Goal: Contribute content: Add original content to the website for others to see

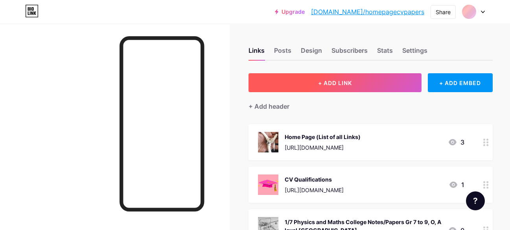
click at [374, 79] on button "+ ADD LINK" at bounding box center [335, 82] width 173 height 19
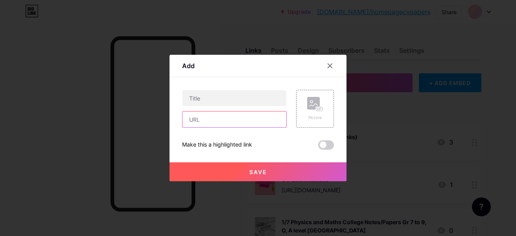
paste input "[URL][DOMAIN_NAME]"
type input "[URL][DOMAIN_NAME]"
click at [251, 62] on div "Add" at bounding box center [258, 68] width 177 height 18
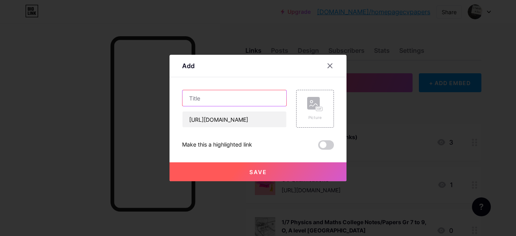
paste input "List of letters to NLTA ; "Aamai Pugunthe Vide Urupedathe" ஆமை புகுந்தே வீடு உர…"
type input "List of letters to NLTA ; "Aamai Pugunthe Vide Urupedathe" ஆமை புகுந்தே வீடு உர…"
click at [309, 116] on div "Picture" at bounding box center [315, 117] width 16 height 6
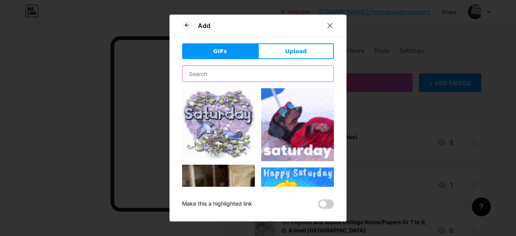
click at [234, 70] on input "text" at bounding box center [258, 74] width 151 height 16
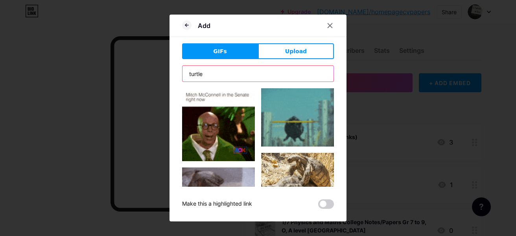
type input "turtle"
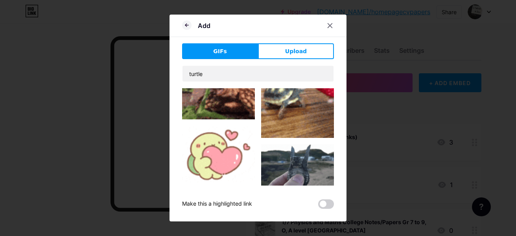
scroll to position [193, 0]
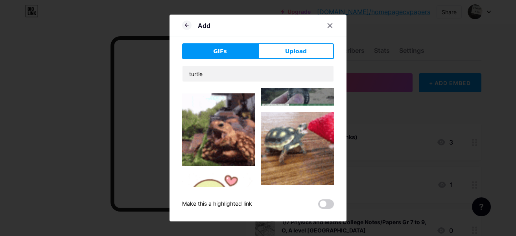
click at [214, 132] on img at bounding box center [218, 129] width 73 height 73
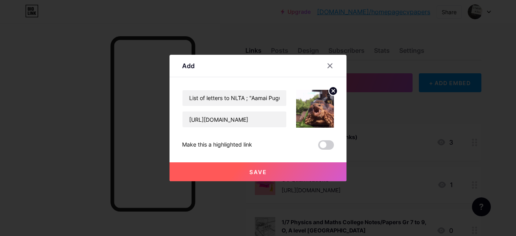
click at [334, 92] on icon at bounding box center [333, 90] width 3 height 3
click at [318, 107] on rect at bounding box center [319, 109] width 7 height 5
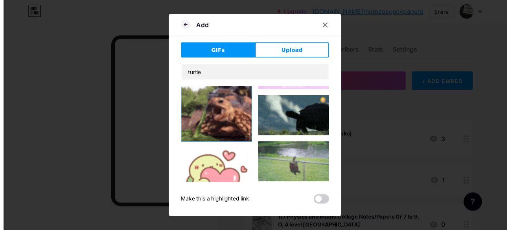
scroll to position [160, 0]
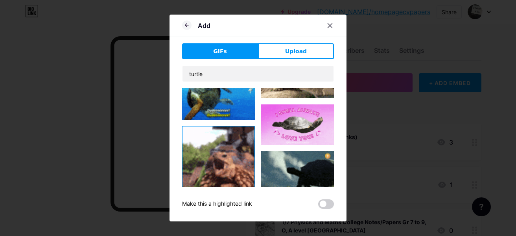
click at [212, 149] on img at bounding box center [219, 162] width 72 height 72
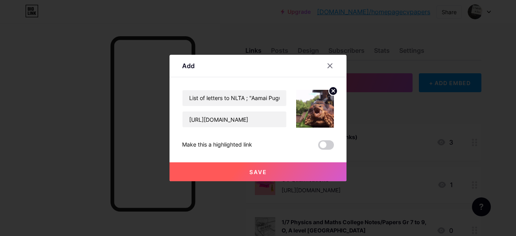
click at [283, 165] on button "Save" at bounding box center [258, 171] width 177 height 19
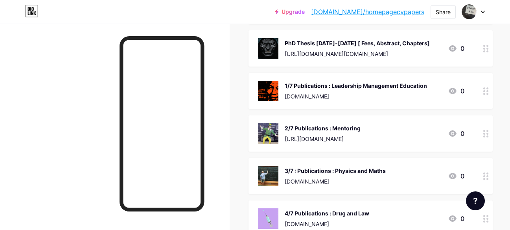
scroll to position [1143, 0]
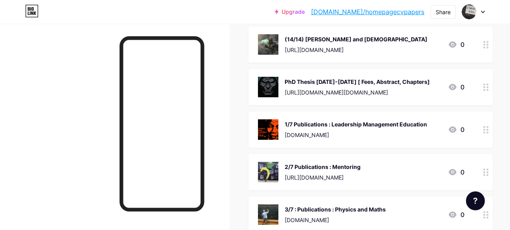
click at [343, 120] on div "1/7 Publications : Leadership Management Education" at bounding box center [356, 124] width 142 height 8
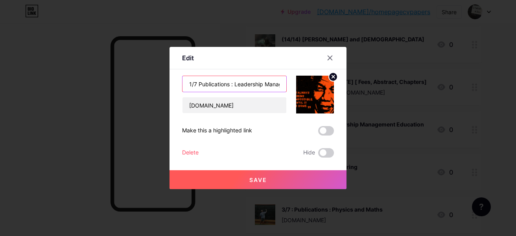
click at [191, 84] on input "1/7 Publications : Leadership Management Education" at bounding box center [235, 84] width 104 height 16
type input "Pages 1/7 Publications : Leadership Management Education"
click at [245, 173] on button "Save" at bounding box center [258, 179] width 177 height 19
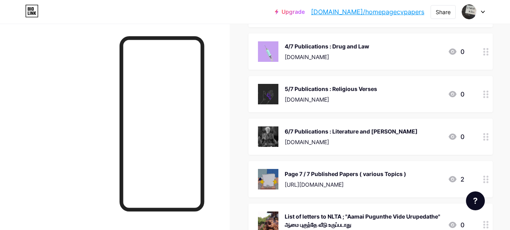
scroll to position [1367, 0]
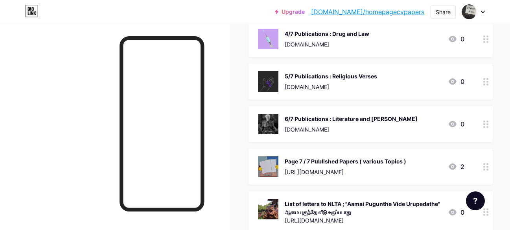
click at [334, 157] on div "Page 7 / 7 Published Papers ( various Topics )" at bounding box center [346, 161] width 122 height 8
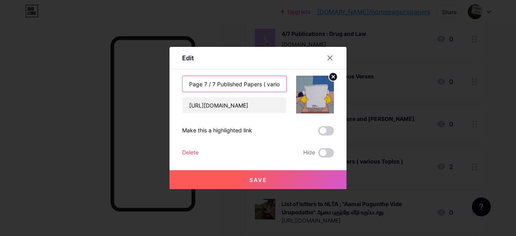
drag, startPoint x: 203, startPoint y: 84, endPoint x: 168, endPoint y: 89, distance: 35.3
click at [168, 89] on div "Edit Content YouTube Play YouTube video without leaving your page. ADD Vimeo Pl…" at bounding box center [258, 118] width 516 height 236
type input "7 / 7 Published Papers ( various Topics )"
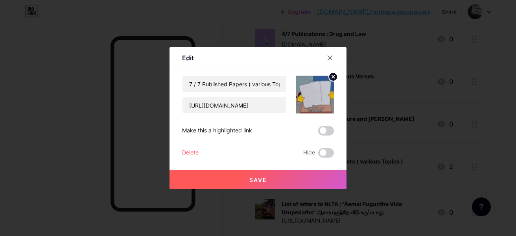
click at [277, 175] on button "Save" at bounding box center [258, 179] width 177 height 19
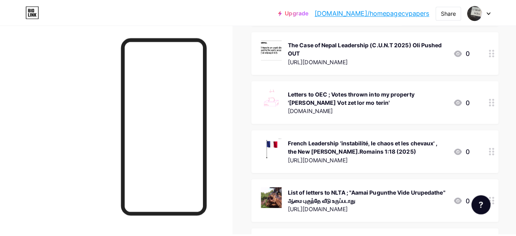
scroll to position [1953, 0]
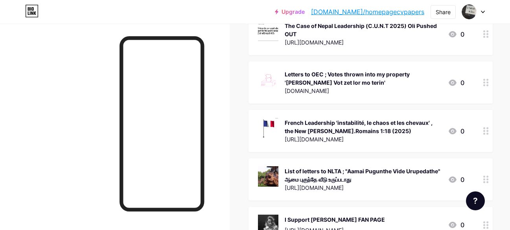
click at [382, 135] on div "[URL][DOMAIN_NAME]" at bounding box center [363, 139] width 157 height 8
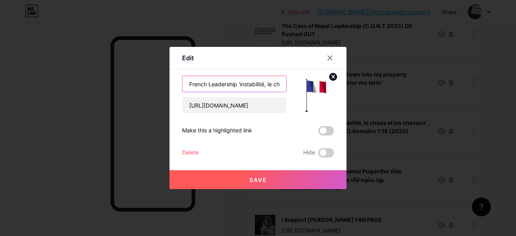
scroll to position [0, 167]
drag, startPoint x: 190, startPoint y: 83, endPoint x: 425, endPoint y: 88, distance: 234.9
click at [425, 88] on div "Edit Content YouTube Play YouTube video without leaving your page. ADD Vimeo Pl…" at bounding box center [258, 118] width 516 height 236
paste input ", les chevaux et des veaux"
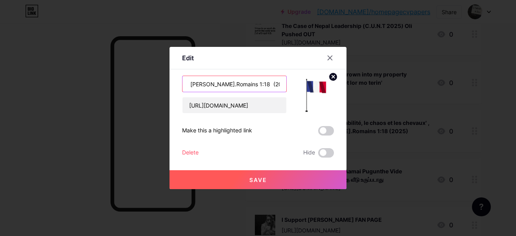
type input "French Leadership 'instabilité, le chaos, les chevaux et des veaux ' , the New …"
click at [273, 175] on button "Save" at bounding box center [258, 179] width 177 height 19
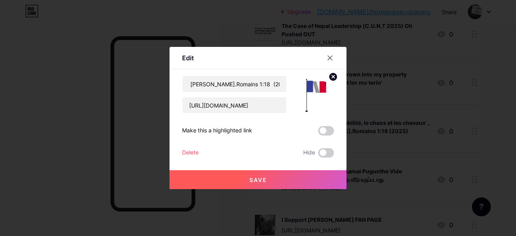
scroll to position [0, 0]
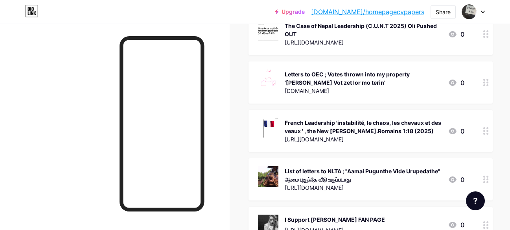
click at [406, 118] on div "French Leadership 'instabilité, le chaos, les chevaux et des veaux ' , the New …" at bounding box center [363, 126] width 157 height 17
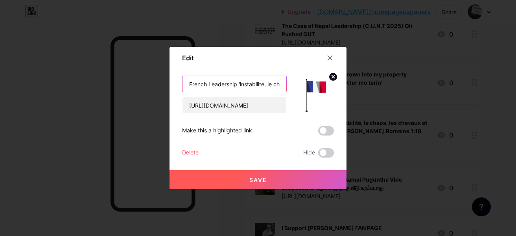
click at [271, 79] on input "French Leadership 'instabilité, le chaos, les chevaux et des veaux ' , the New …" at bounding box center [235, 84] width 104 height 16
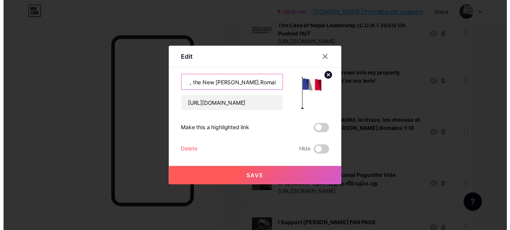
scroll to position [0, 198]
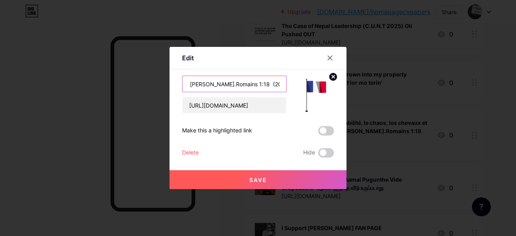
drag, startPoint x: 271, startPoint y: 83, endPoint x: 367, endPoint y: 82, distance: 95.2
click at [367, 82] on div "Edit Content YouTube Play YouTube video without leaving your page. ADD Vimeo Pl…" at bounding box center [258, 118] width 516 height 236
click at [223, 82] on input "French Leadership 'instabilité, le chaos, les chevaux et des veaux ' , the New …" at bounding box center [235, 84] width 104 height 16
click at [329, 56] on icon at bounding box center [330, 58] width 6 height 6
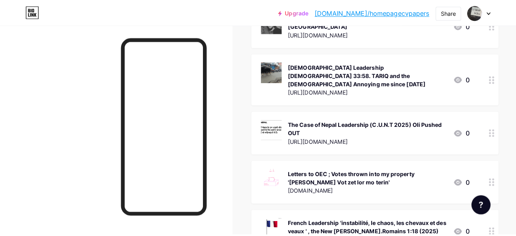
scroll to position [1905, 0]
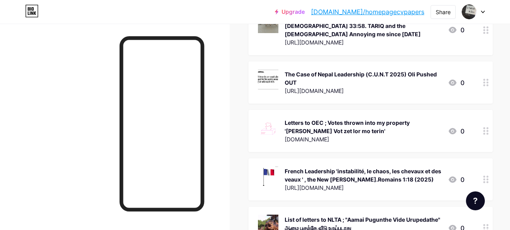
click at [389, 215] on div "List of letters to NLTA ; "Aamai Pugunthe Vide Urupedathe" ஆமை புகுந்தே வீடு உர…" at bounding box center [363, 223] width 157 height 17
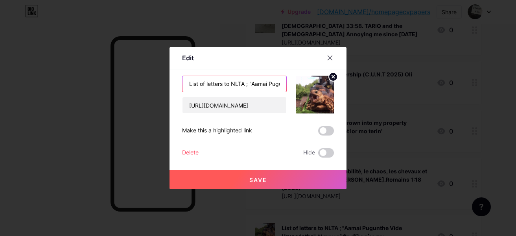
scroll to position [0, 159]
drag, startPoint x: 188, startPoint y: 85, endPoint x: 368, endPoint y: 87, distance: 180.6
click at [391, 85] on div "Edit Content YouTube Play YouTube video without leaving your page. ADD Vimeo Pl…" at bounding box center [258, 118] width 516 height 236
paste input "a Veedu Urupadathu" ஆமை புகுந்த"
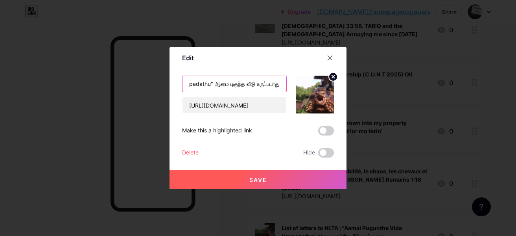
type input "List of letters to NLTA ; "Aamai Puguntha Veedu Urupadathu" ஆமை புகுந்த வீடு உர…"
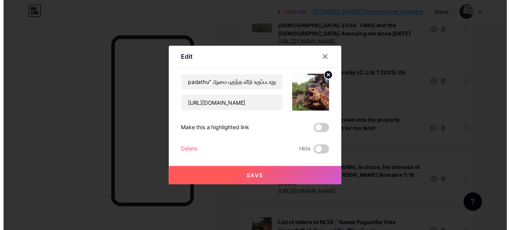
scroll to position [0, 0]
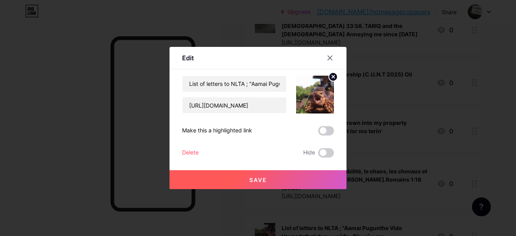
click at [260, 181] on span "Save" at bounding box center [258, 179] width 18 height 7
